Goal: Check status: Check status

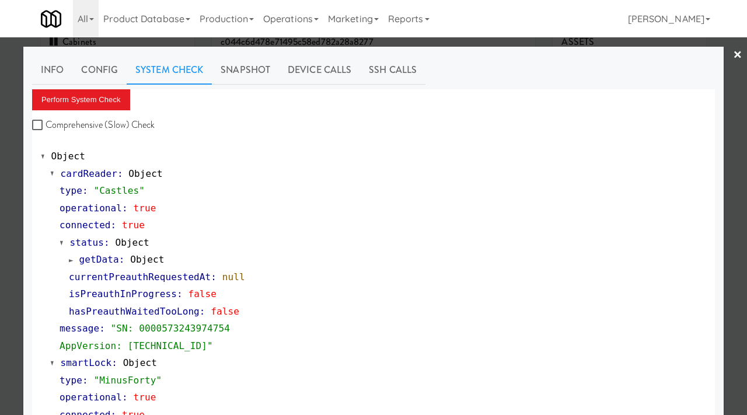
scroll to position [492, 0]
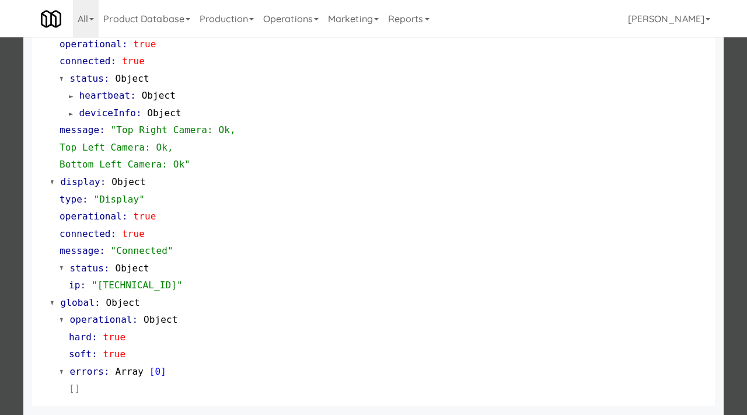
click at [35, 134] on div "Object cardReader : Object type : "Castles" operational : true connected : true…" at bounding box center [373, 26] width 683 height 759
click at [4, 146] on div at bounding box center [373, 207] width 747 height 415
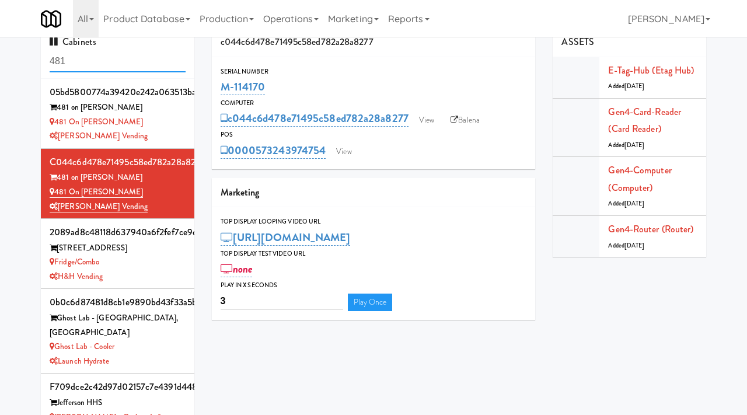
click at [98, 64] on input "481" at bounding box center [118, 62] width 136 height 22
paste input "Dreammaker Spas"
type input "Dreammaker Spas"
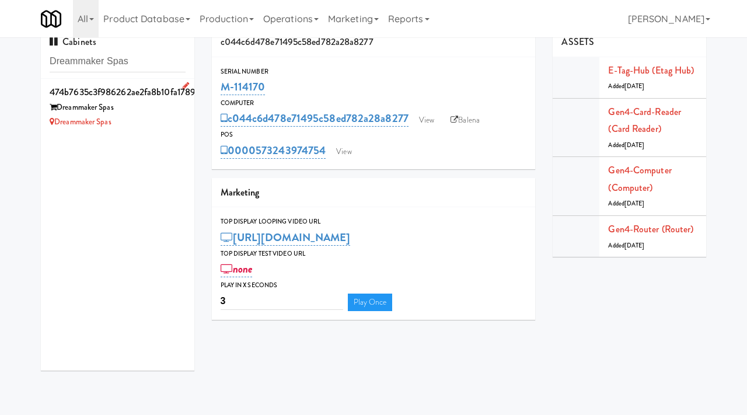
click at [157, 114] on div "Dreammaker Spas" at bounding box center [118, 107] width 136 height 15
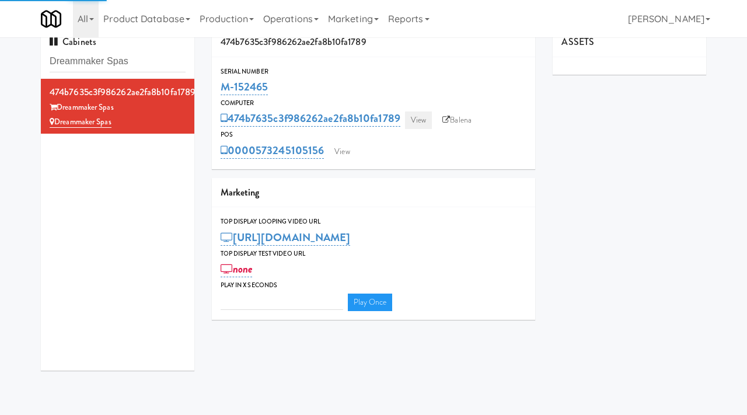
type input "3"
click at [416, 123] on link "View" at bounding box center [418, 121] width 27 height 18
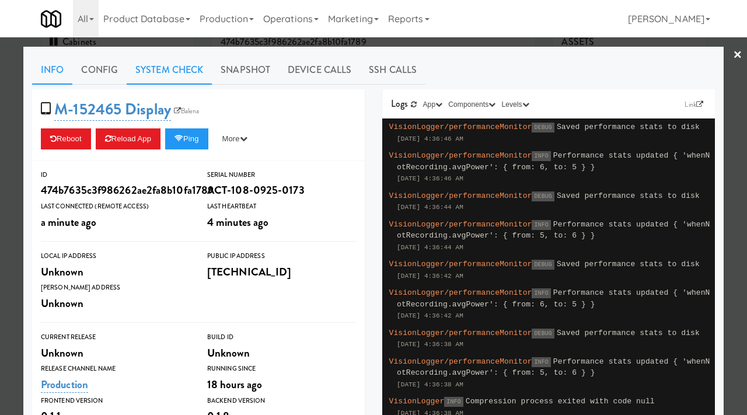
click at [173, 69] on link "System Check" at bounding box center [169, 69] width 85 height 29
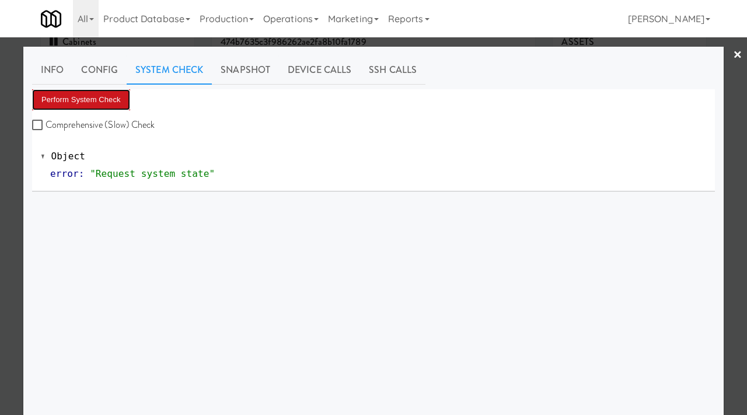
click at [98, 99] on button "Perform System Check" at bounding box center [81, 99] width 98 height 21
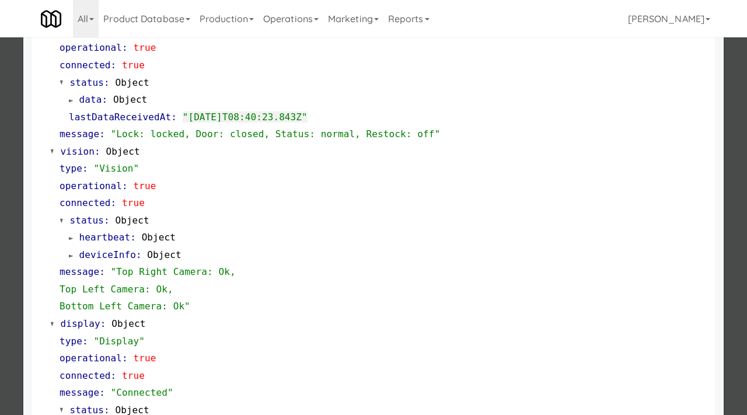
scroll to position [361, 0]
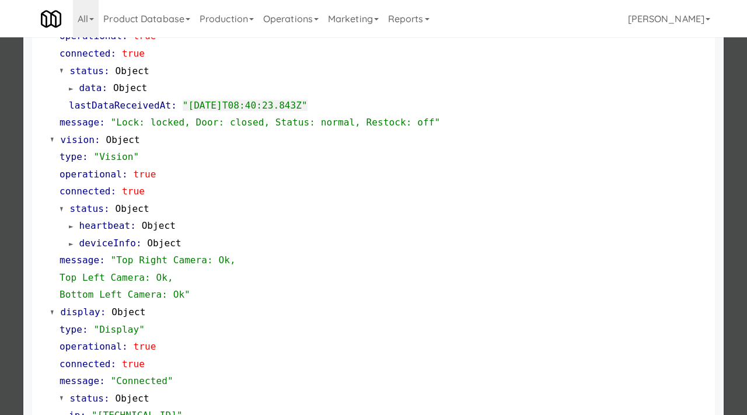
click at [0, 203] on div at bounding box center [373, 207] width 747 height 415
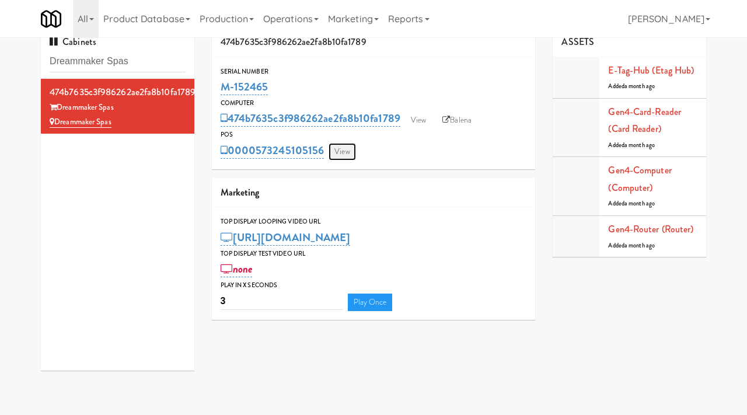
click at [348, 146] on link "View" at bounding box center [342, 152] width 27 height 18
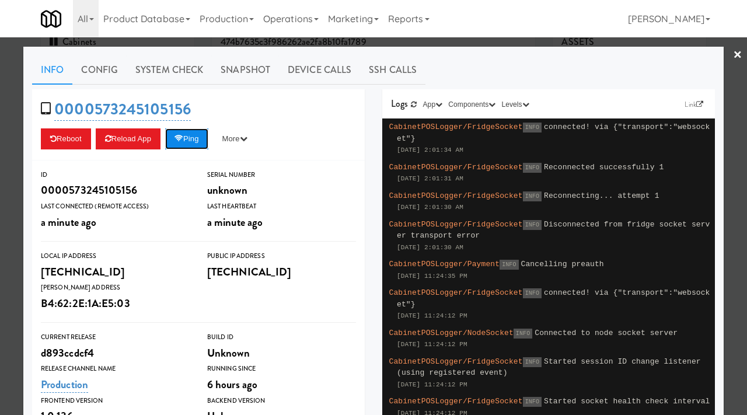
click at [196, 136] on button "Ping" at bounding box center [186, 138] width 43 height 21
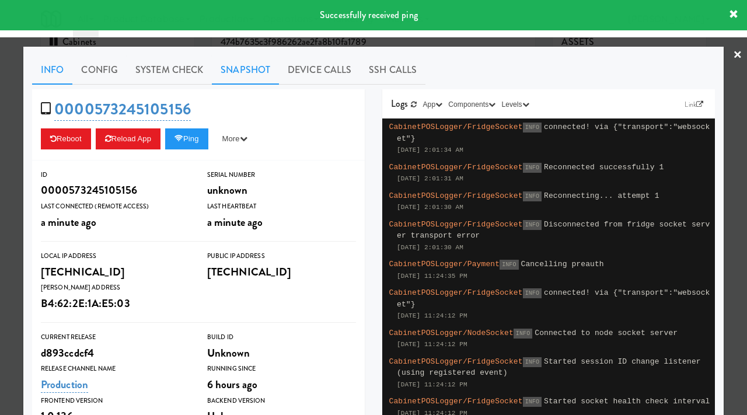
click at [235, 65] on link "Snapshot" at bounding box center [245, 69] width 67 height 29
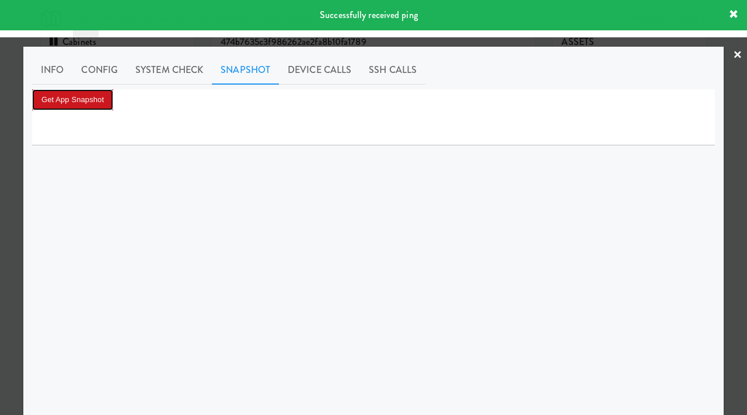
click at [93, 102] on button "Get App Snapshot" at bounding box center [72, 99] width 81 height 21
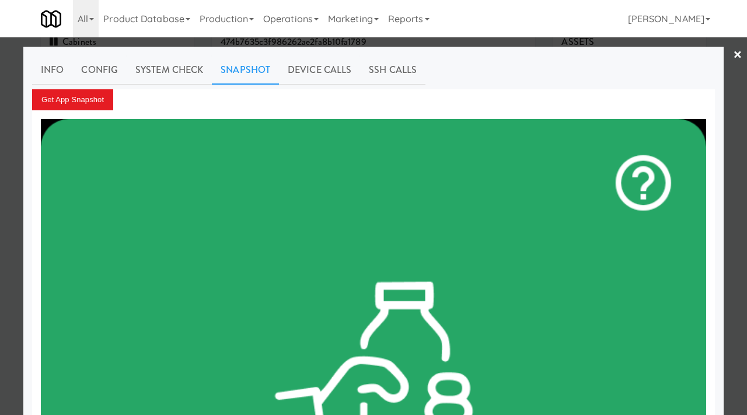
click at [0, 194] on div at bounding box center [373, 207] width 747 height 415
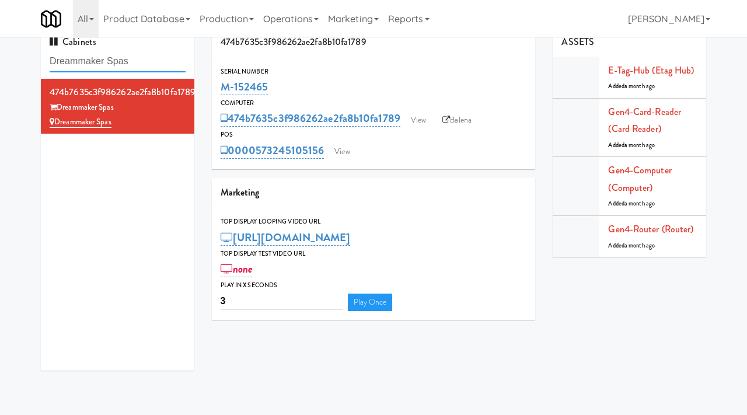
click at [144, 70] on input "Dreammaker Spas" at bounding box center [118, 62] width 136 height 22
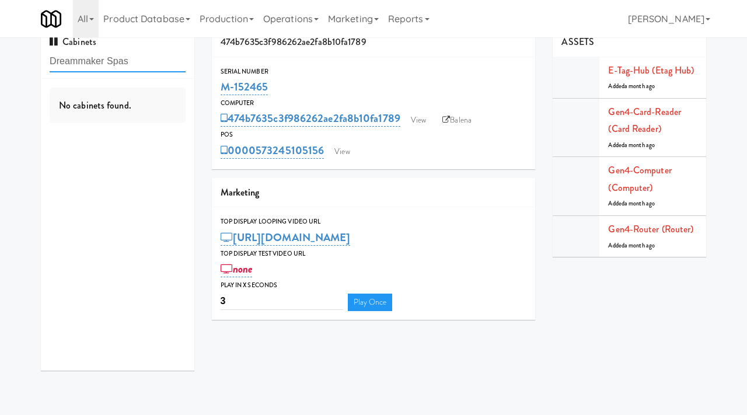
paste input "Fresh Point"
type input "Fresh Point"
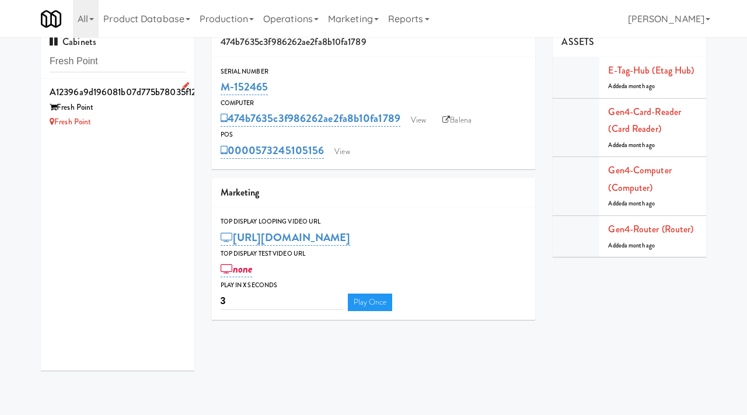
click at [120, 133] on li "a12396a9d196081b07d775b78035f126 Fresh Point Fresh Point" at bounding box center [118, 106] width 154 height 55
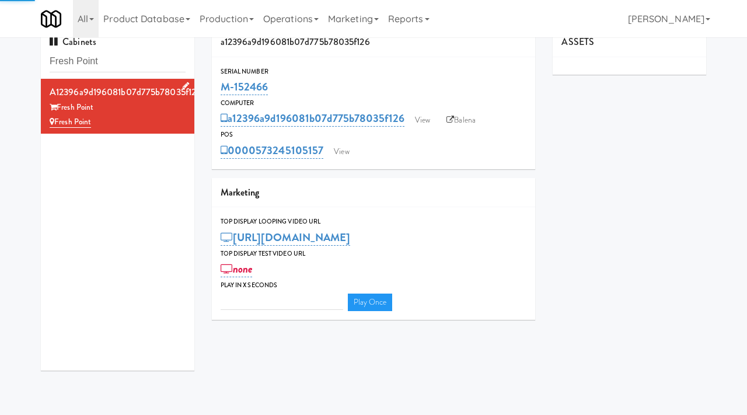
type input "3"
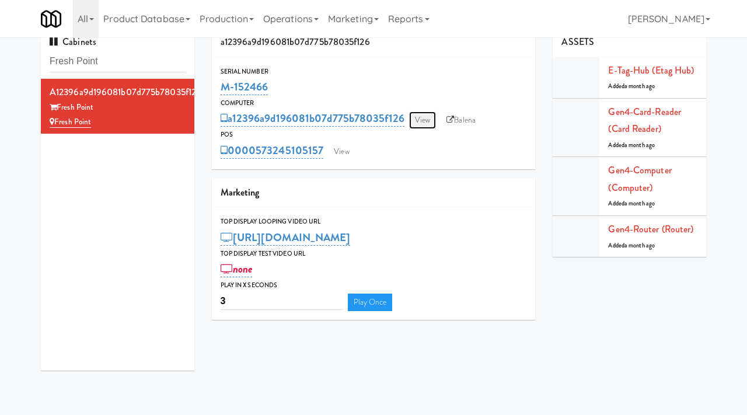
click at [423, 120] on link "View" at bounding box center [422, 121] width 27 height 18
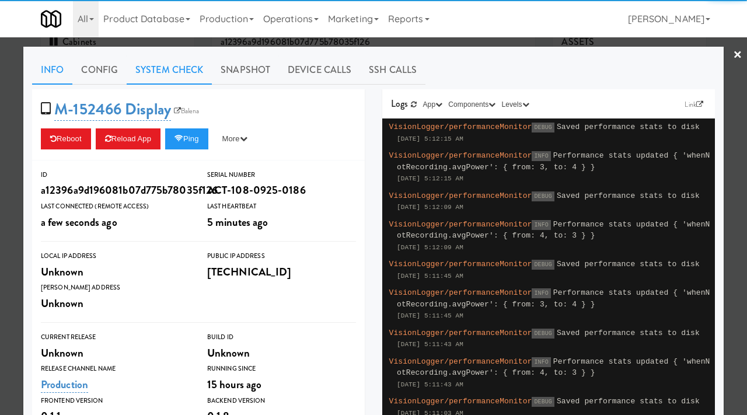
click at [158, 68] on link "System Check" at bounding box center [169, 69] width 85 height 29
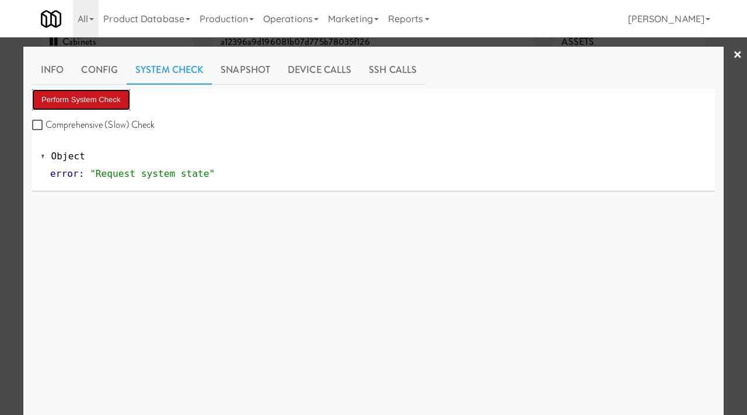
click at [87, 98] on button "Perform System Check" at bounding box center [81, 99] width 98 height 21
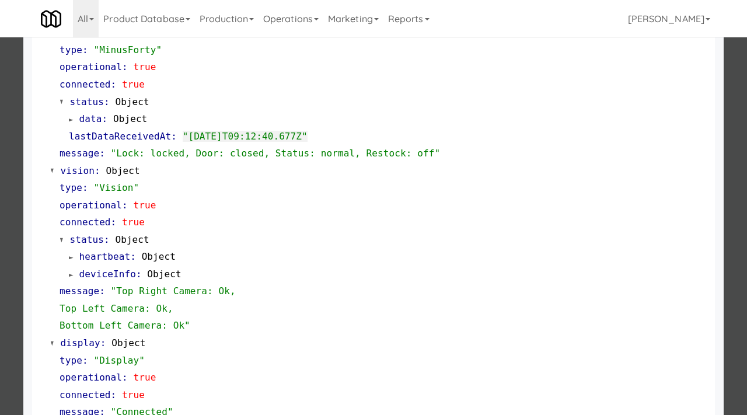
scroll to position [492, 0]
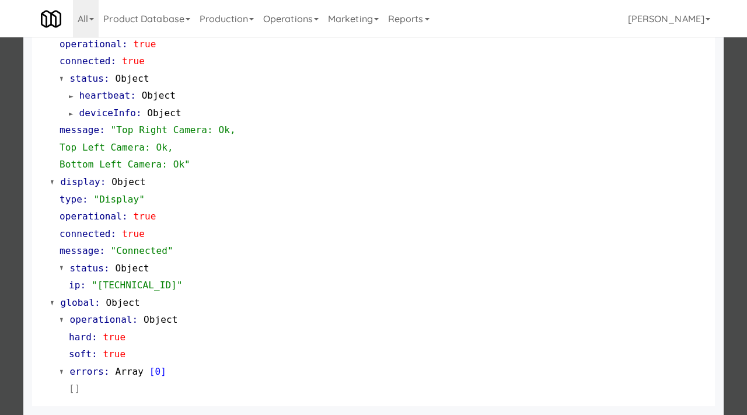
click at [0, 227] on div at bounding box center [373, 207] width 747 height 415
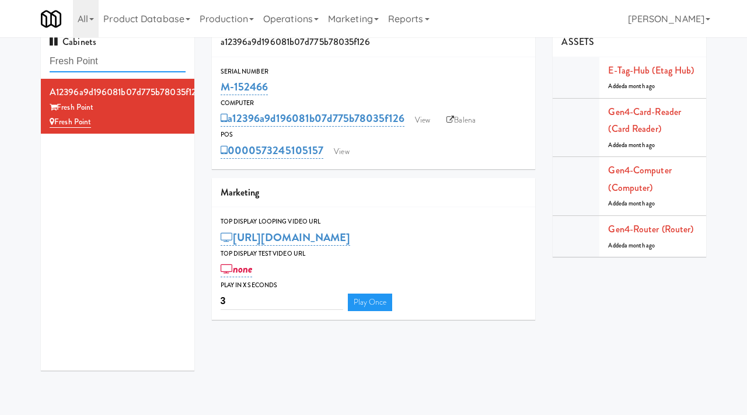
drag, startPoint x: 117, startPoint y: 62, endPoint x: 0, endPoint y: 61, distance: 117.4
click at [0, 61] on div "Cabinets Fresh Point a12396a9d196081b07d775b78035f126 Fresh Point Fresh Point a…" at bounding box center [373, 203] width 747 height 352
paste input "Lilac Station - Cooler"
type input "Lilac Station - Cooler"
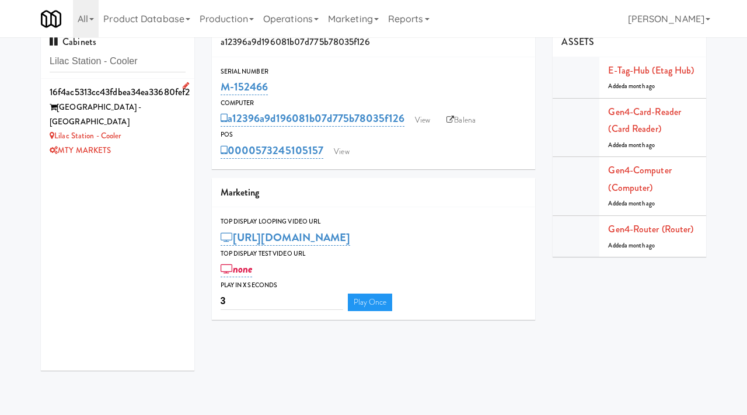
click at [168, 129] on div "Lilac Station - Cooler" at bounding box center [118, 136] width 136 height 15
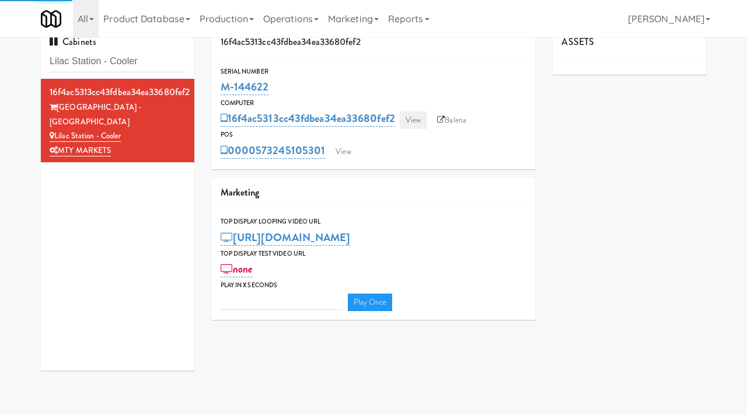
type input "3"
click at [422, 121] on link "View" at bounding box center [413, 121] width 27 height 18
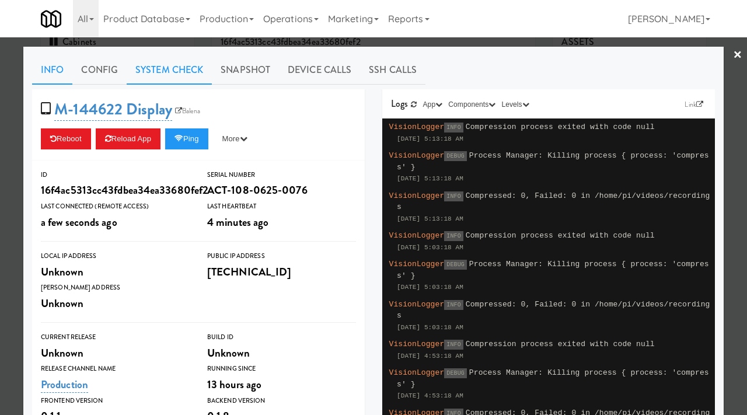
click at [192, 64] on link "System Check" at bounding box center [169, 69] width 85 height 29
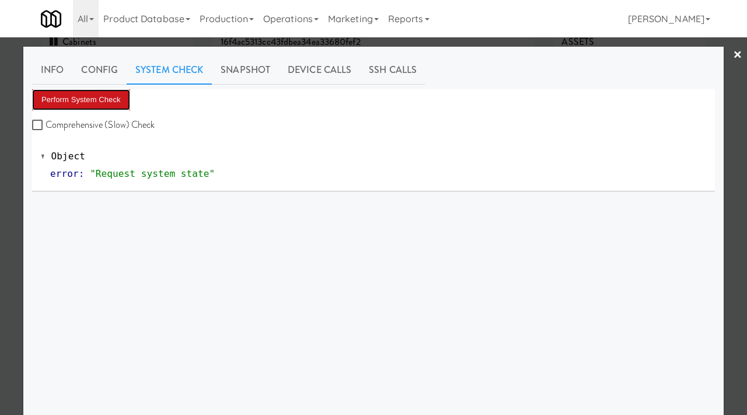
click at [85, 108] on button "Perform System Check" at bounding box center [81, 99] width 98 height 21
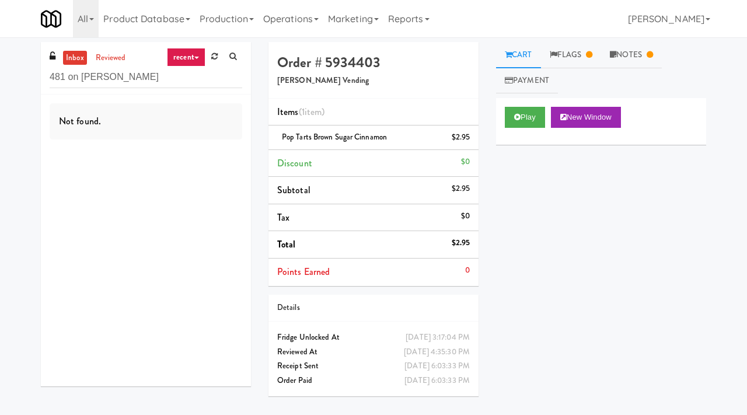
click at [82, 58] on link "inbox" at bounding box center [75, 58] width 24 height 15
click at [110, 51] on link "reviewed" at bounding box center [111, 58] width 36 height 15
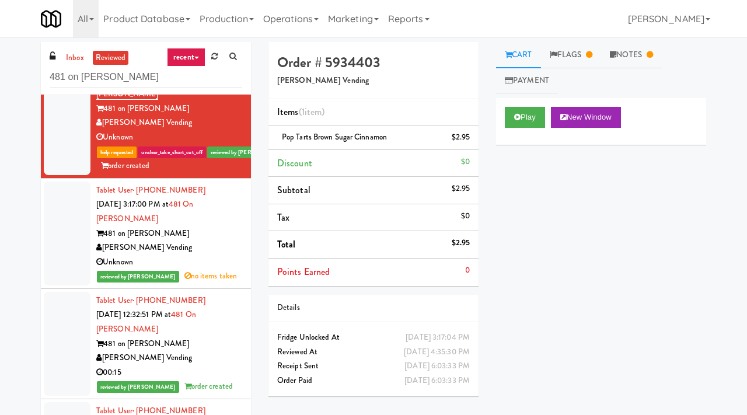
scroll to position [68, 0]
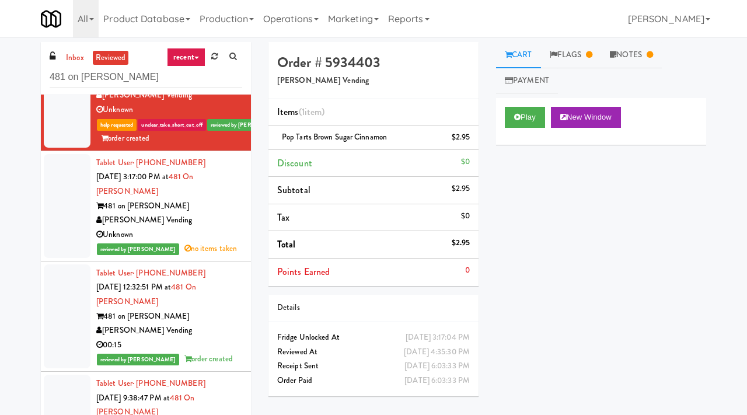
click at [236, 205] on div "481 on [PERSON_NAME]" at bounding box center [169, 206] width 146 height 15
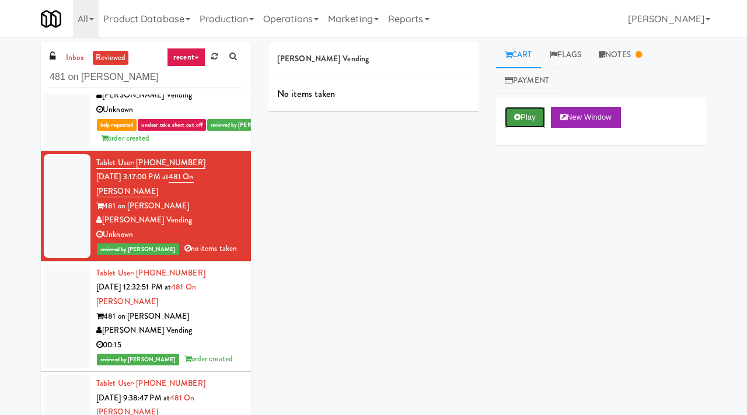
click at [531, 110] on button "Play" at bounding box center [525, 117] width 40 height 21
